Goal: Use online tool/utility: Utilize a website feature to perform a specific function

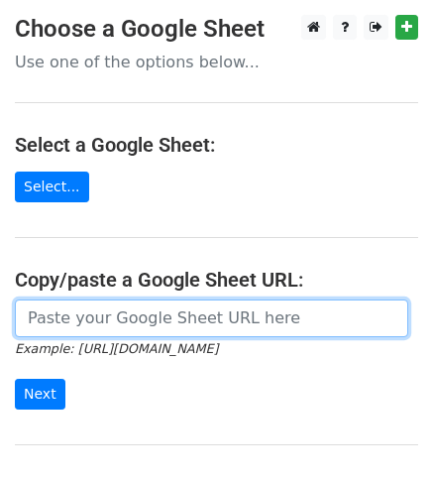
click at [238, 323] on input "url" at bounding box center [212, 319] width 394 height 38
paste input "[URL][DOMAIN_NAME]"
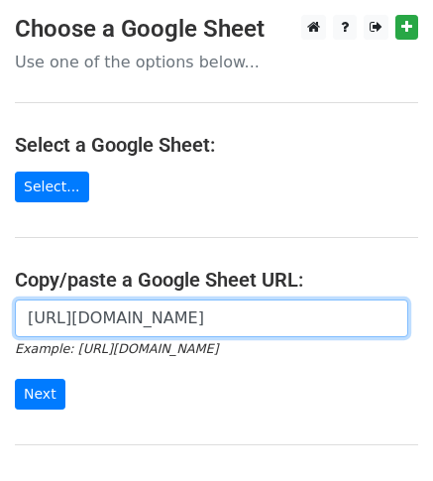
scroll to position [0, 408]
type input "[URL][DOMAIN_NAME]"
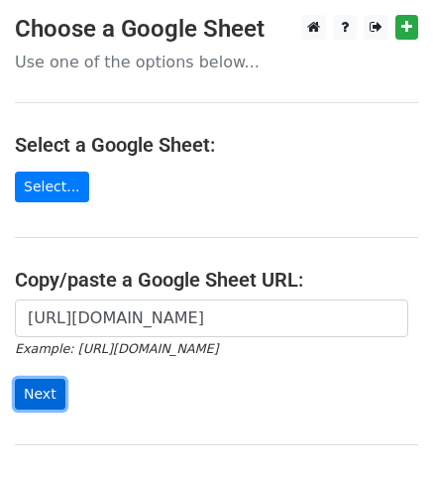
scroll to position [0, 0]
click at [50, 391] on input "Next" at bounding box center [40, 394] width 51 height 31
